Goal: Task Accomplishment & Management: Manage account settings

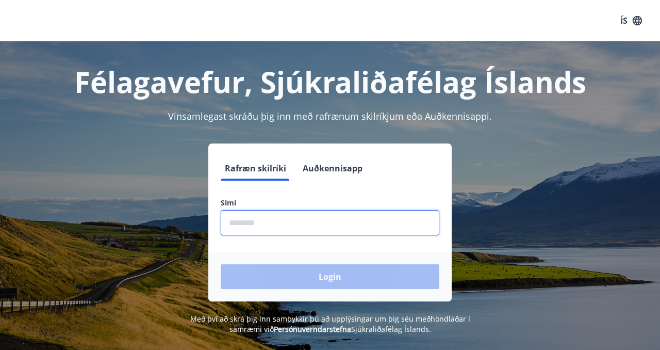
click at [252, 228] on input "phone" at bounding box center [330, 222] width 219 height 25
type input "********"
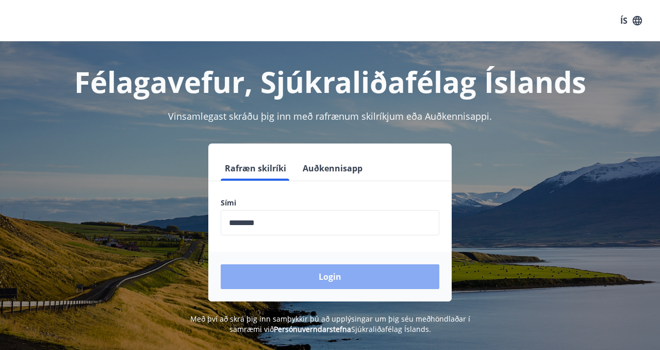
click at [290, 277] on button "Login" at bounding box center [330, 276] width 219 height 25
click at [320, 282] on button "Login" at bounding box center [330, 276] width 219 height 25
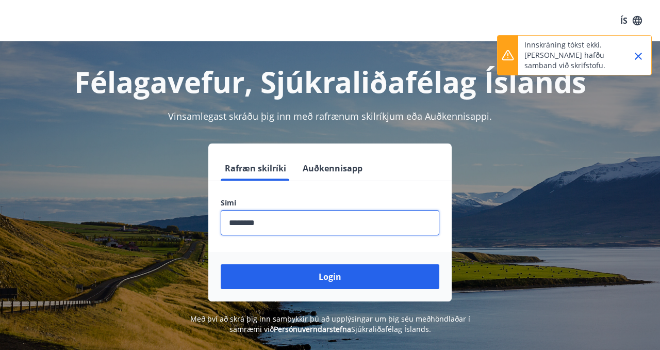
click at [278, 224] on input "phone" at bounding box center [330, 222] width 219 height 25
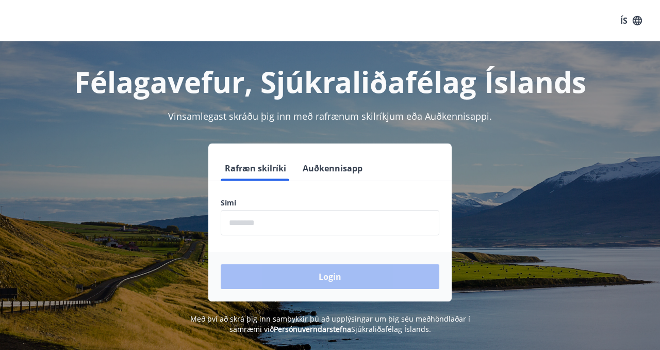
click at [268, 225] on input "phone" at bounding box center [330, 222] width 219 height 25
type input "********"
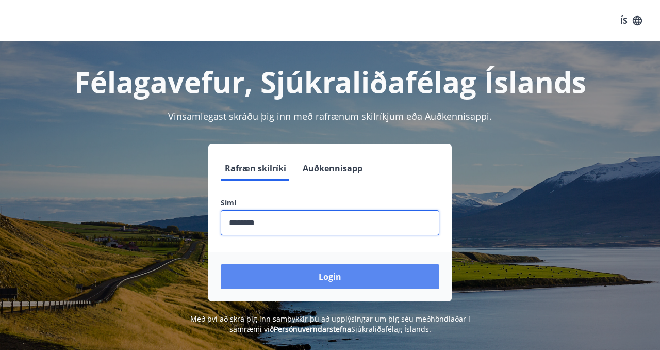
click at [284, 277] on button "Login" at bounding box center [330, 276] width 219 height 25
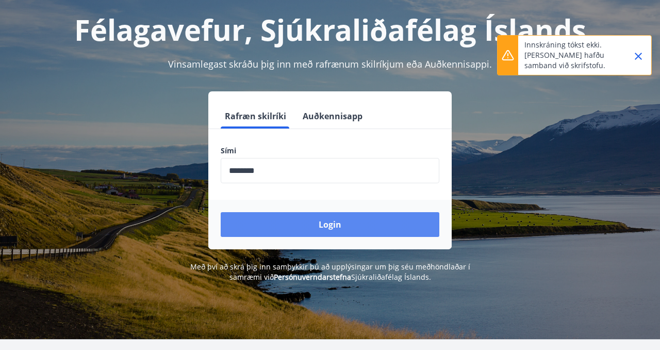
scroll to position [58, 0]
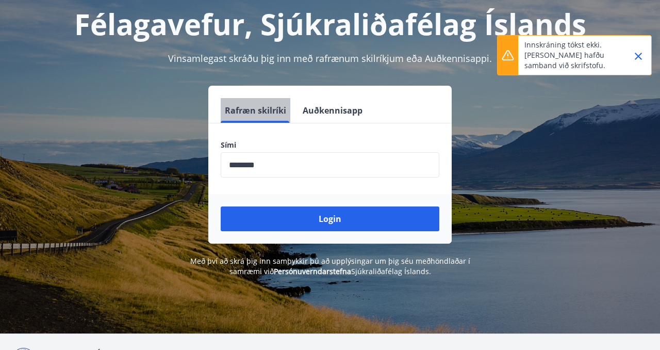
click at [264, 113] on button "Rafræn skilríki" at bounding box center [256, 110] width 70 height 25
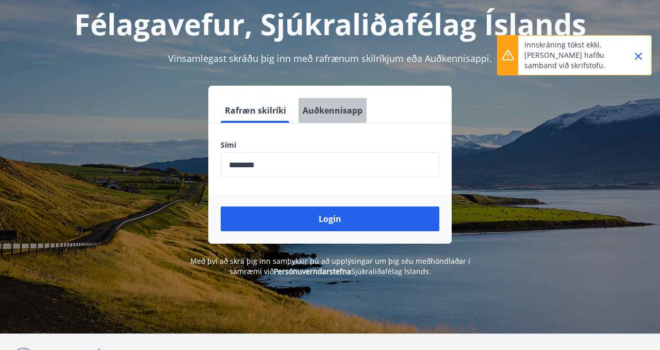
click at [328, 107] on button "Auðkennisapp" at bounding box center [333, 110] width 68 height 25
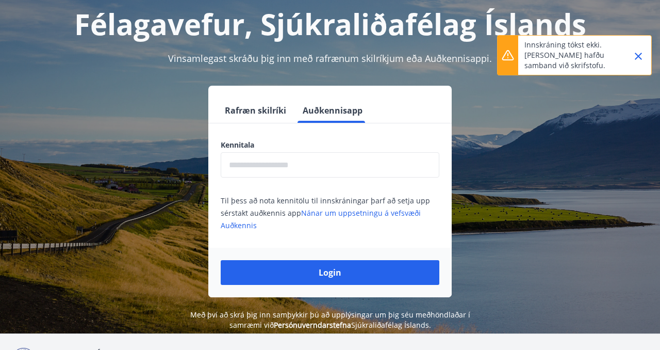
click at [274, 179] on div "Kennitala ​ Til þess að nota kennitölu til innskráningar þarf að setja upp sérs…" at bounding box center [329, 185] width 243 height 91
click at [275, 170] on input "text" at bounding box center [330, 164] width 219 height 25
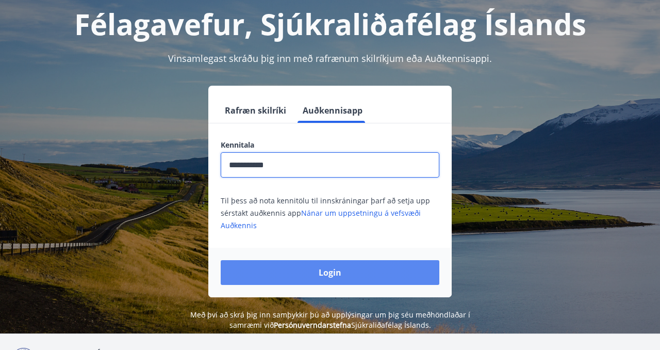
type input "**********"
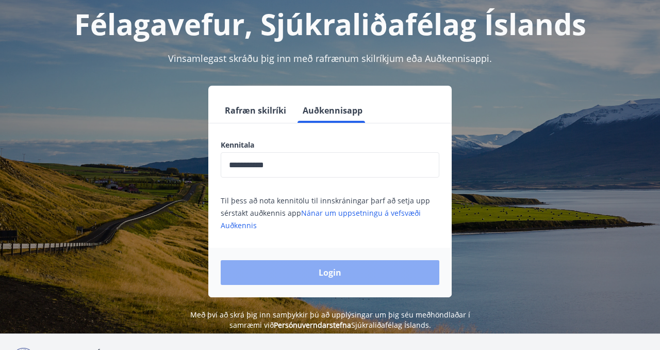
click at [330, 276] on button "Login" at bounding box center [330, 272] width 219 height 25
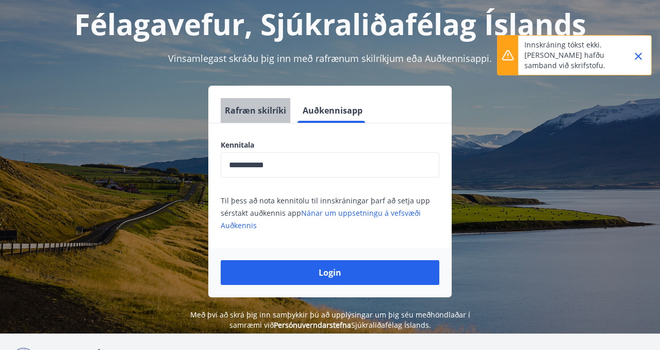
click at [272, 107] on button "Rafræn skilríki" at bounding box center [256, 110] width 70 height 25
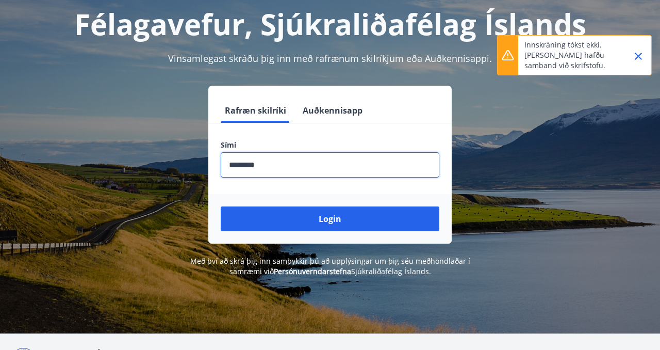
click at [250, 162] on input "phone" at bounding box center [330, 164] width 219 height 25
click at [248, 163] on input "phone" at bounding box center [330, 164] width 219 height 25
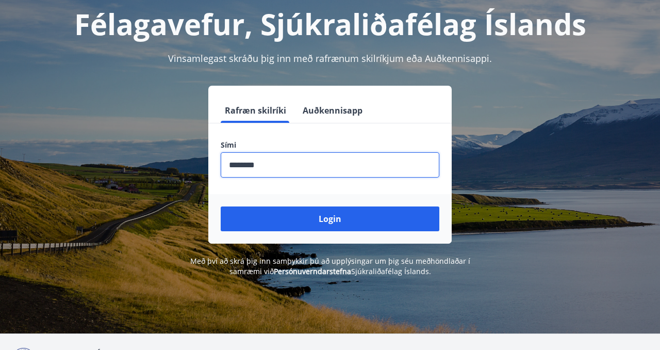
type input "********"
click at [221, 206] on button "Login" at bounding box center [330, 218] width 219 height 25
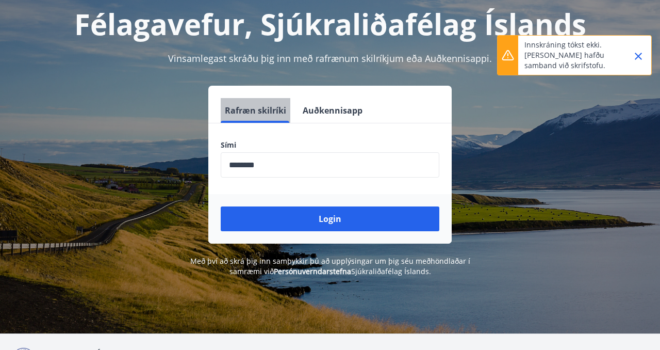
click at [255, 115] on button "Rafræn skilríki" at bounding box center [256, 110] width 70 height 25
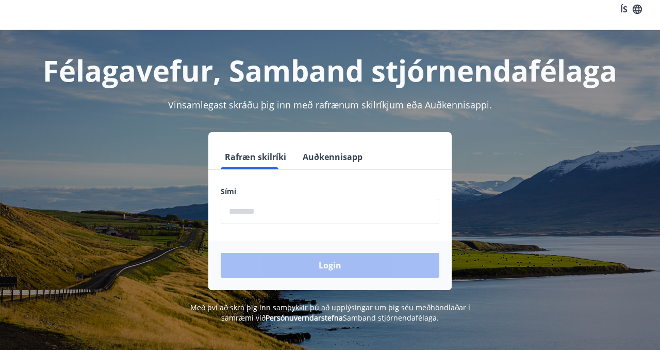
scroll to position [10, 0]
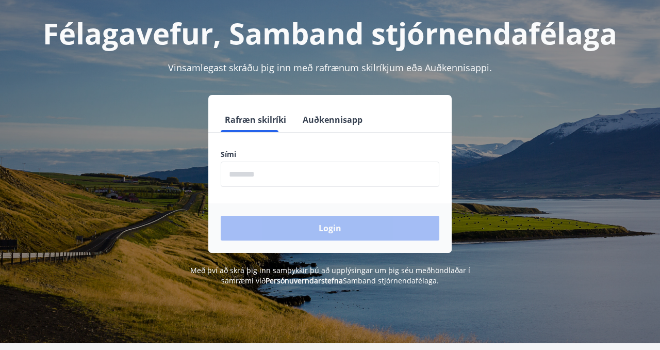
scroll to position [128, 0]
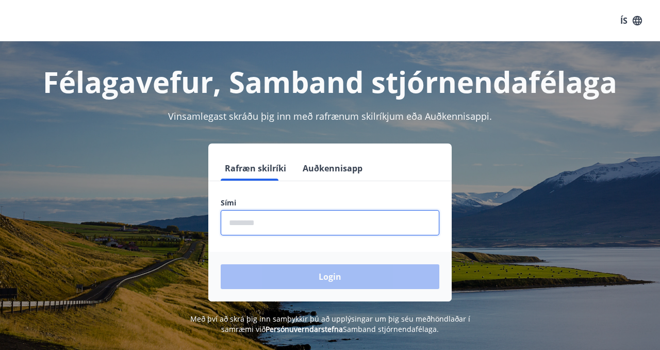
click at [270, 224] on input "phone" at bounding box center [330, 222] width 219 height 25
type input "********"
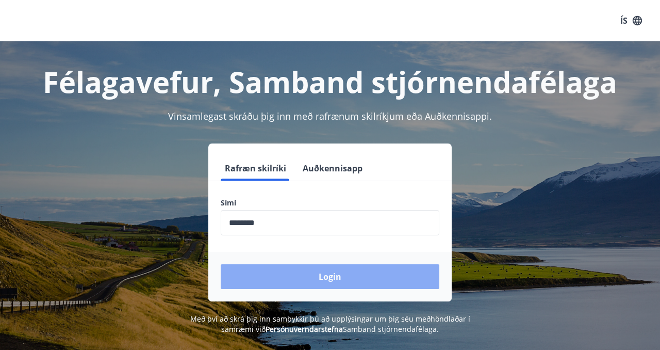
click at [307, 278] on button "Login" at bounding box center [330, 276] width 219 height 25
